Goal: Task Accomplishment & Management: Manage account settings

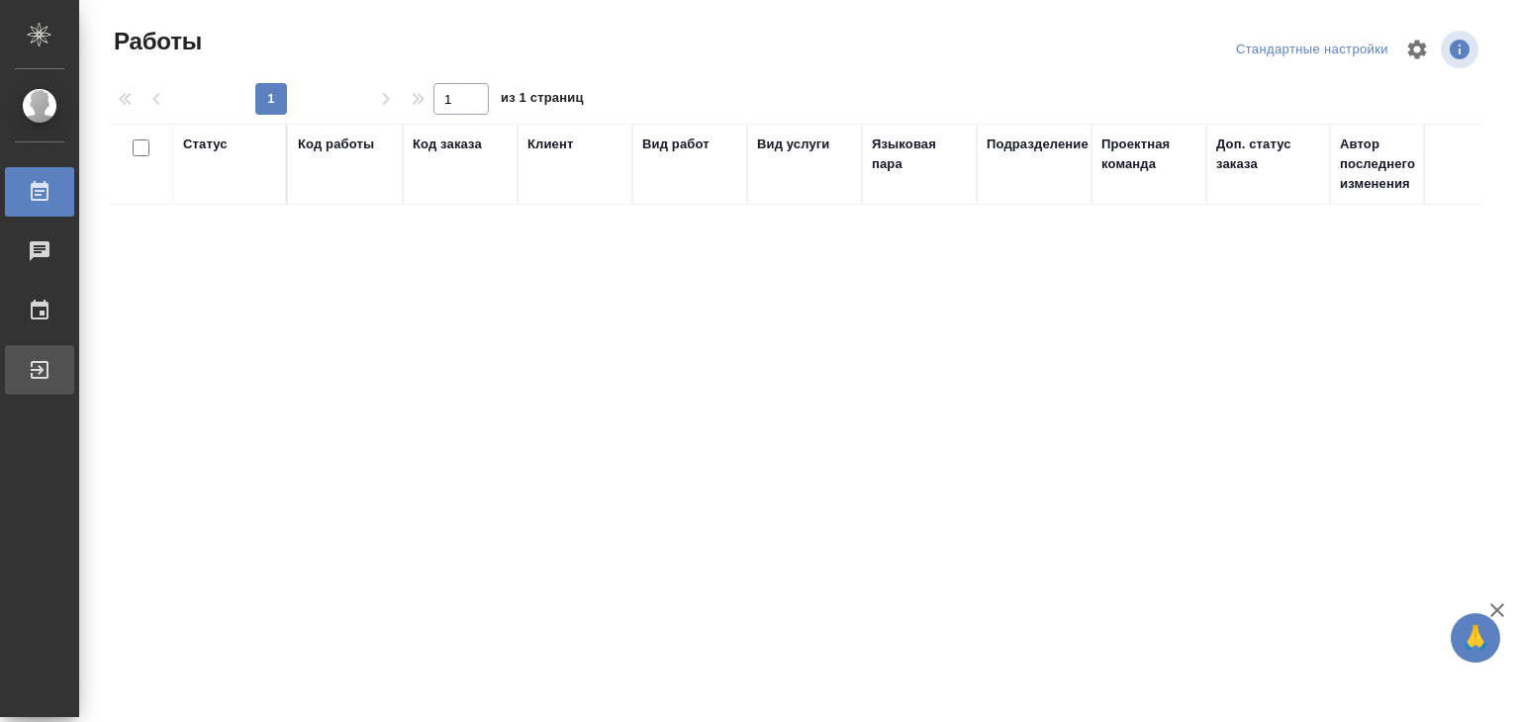
click at [74, 364] on link "Выйти" at bounding box center [39, 369] width 69 height 49
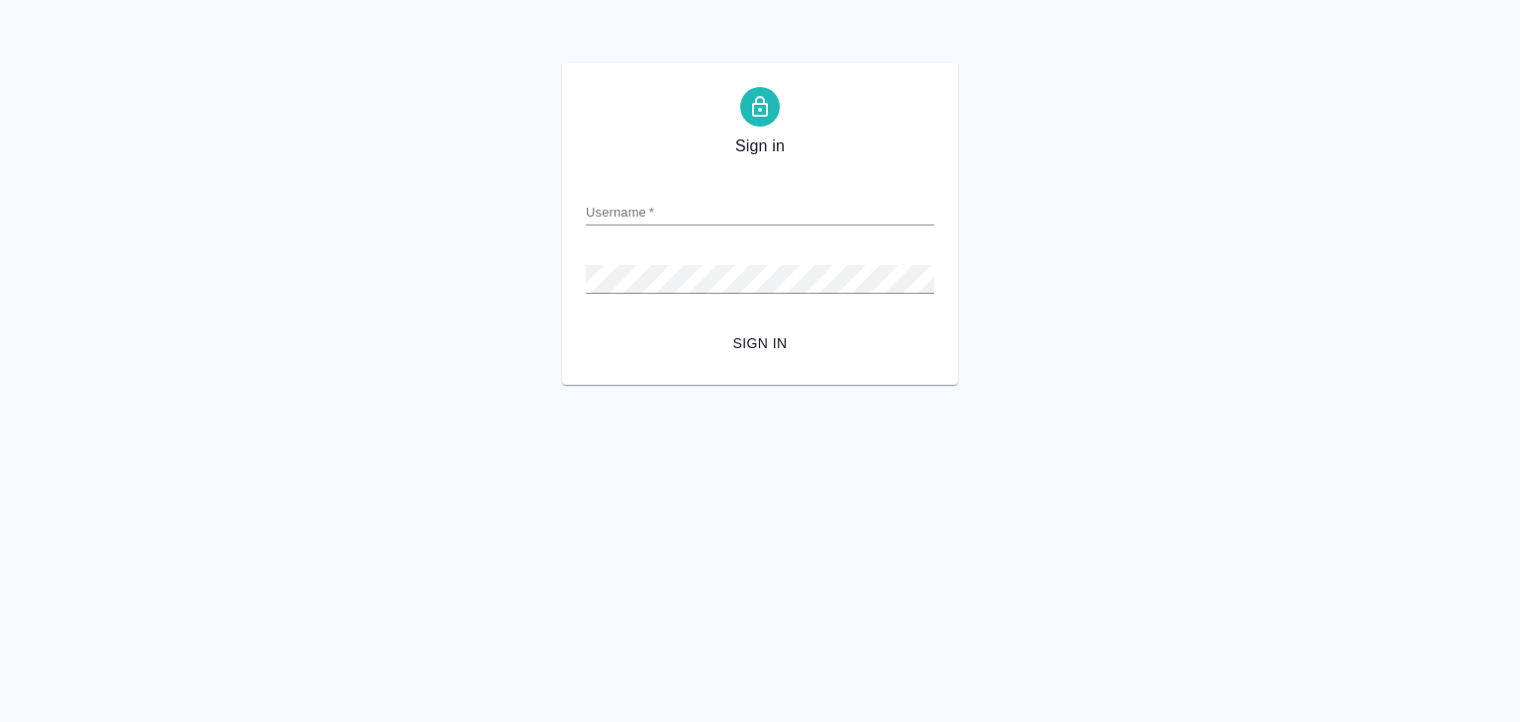
click at [599, 213] on input "Username   *" at bounding box center [760, 212] width 348 height 28
type input "[EMAIL_ADDRESS][DOMAIN_NAME]"
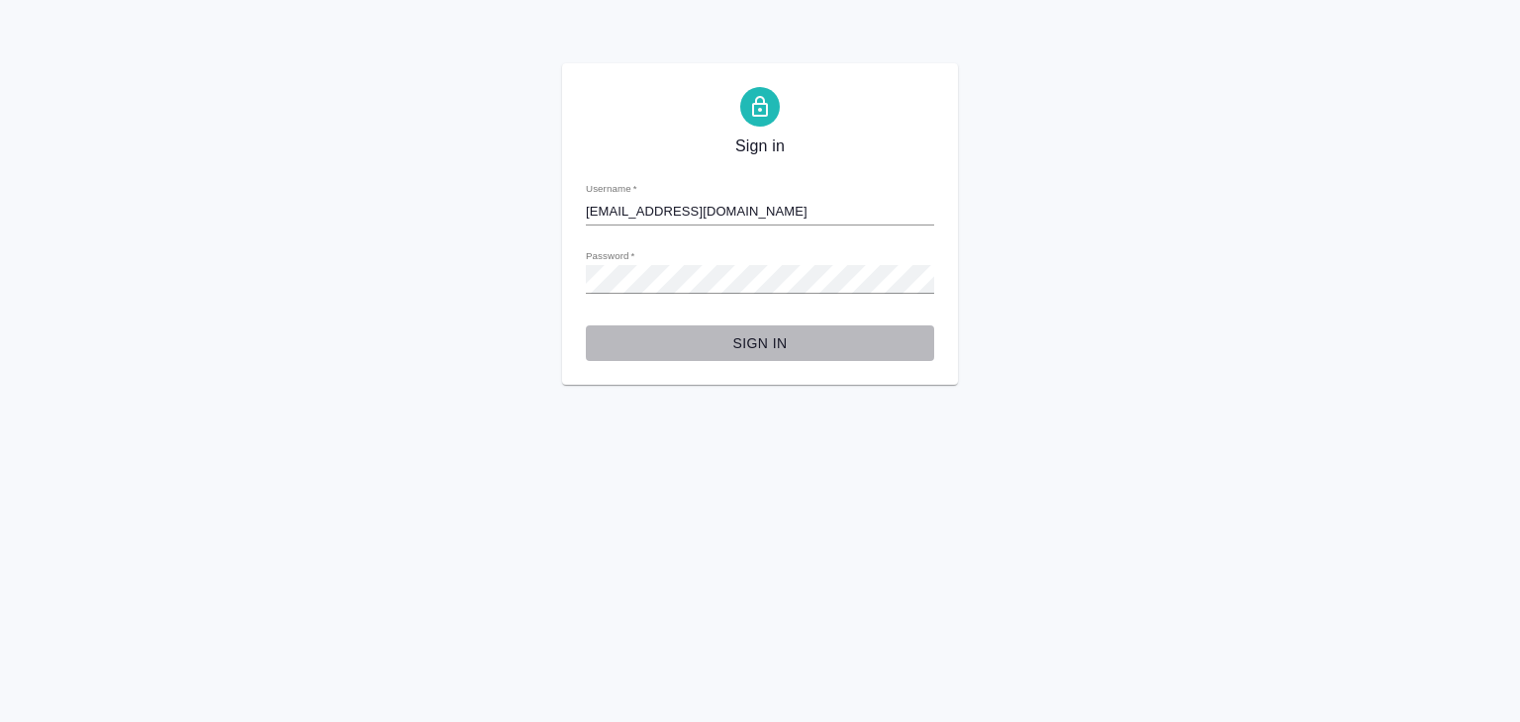
click at [771, 336] on span "Sign in" at bounding box center [760, 343] width 317 height 25
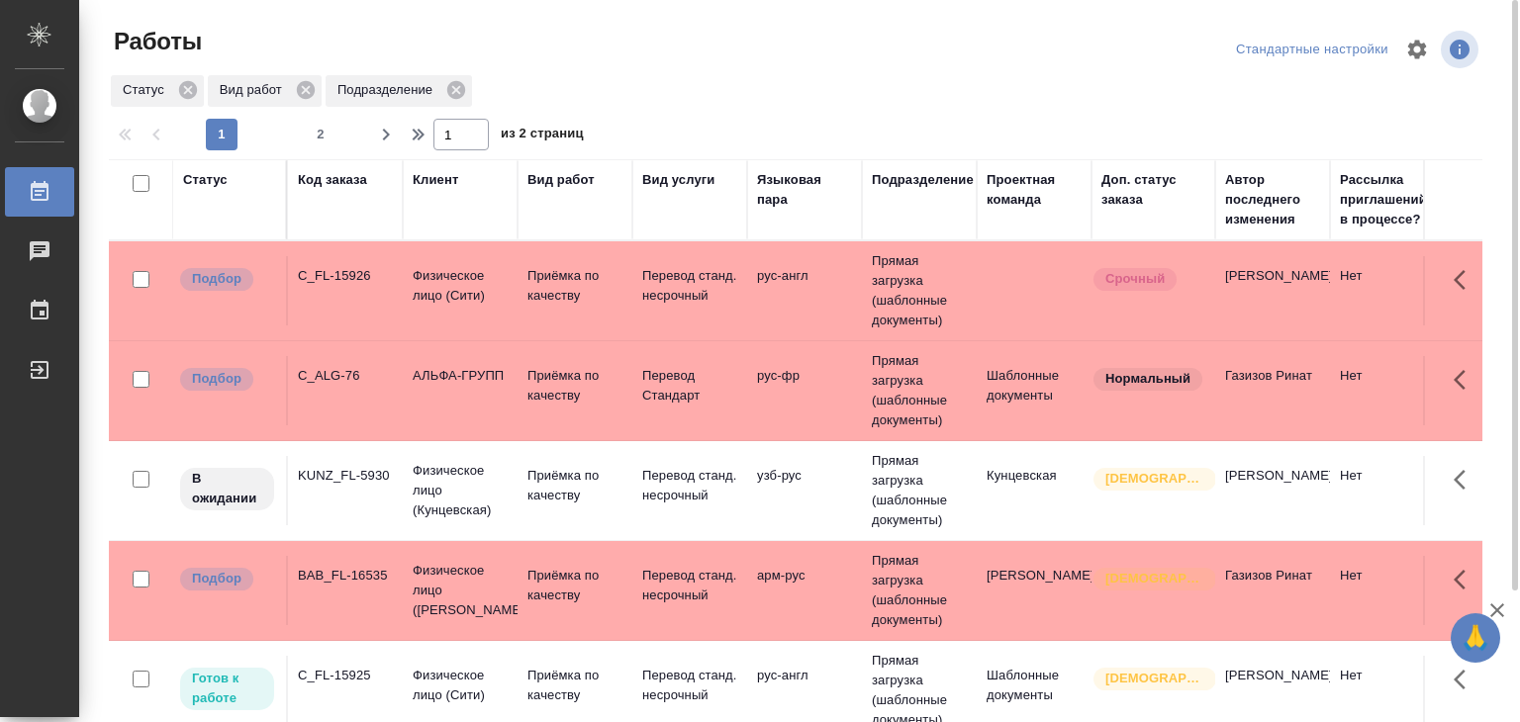
drag, startPoint x: 0, startPoint y: 0, endPoint x: 797, endPoint y: 179, distance: 817.3
